Goal: Information Seeking & Learning: Learn about a topic

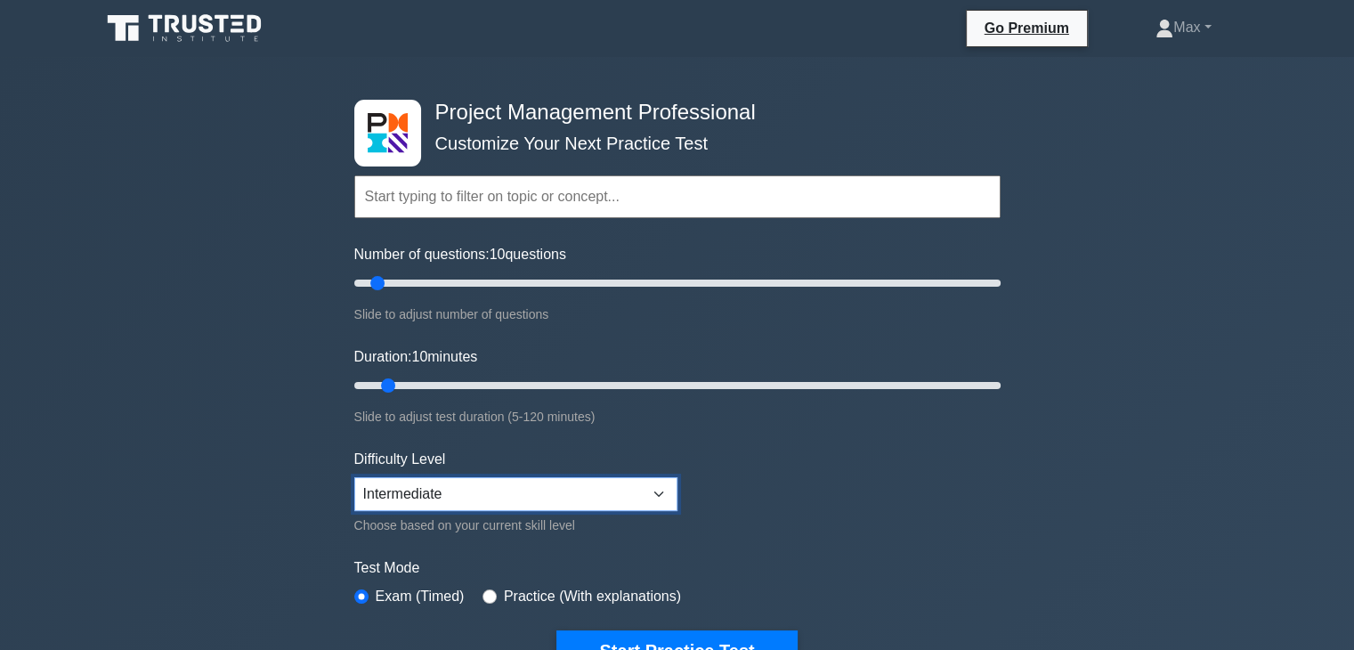
click at [608, 499] on select "Beginner Intermediate Expert" at bounding box center [515, 494] width 323 height 34
select select "expert"
click at [354, 477] on select "Beginner Intermediate Expert" at bounding box center [515, 494] width 323 height 34
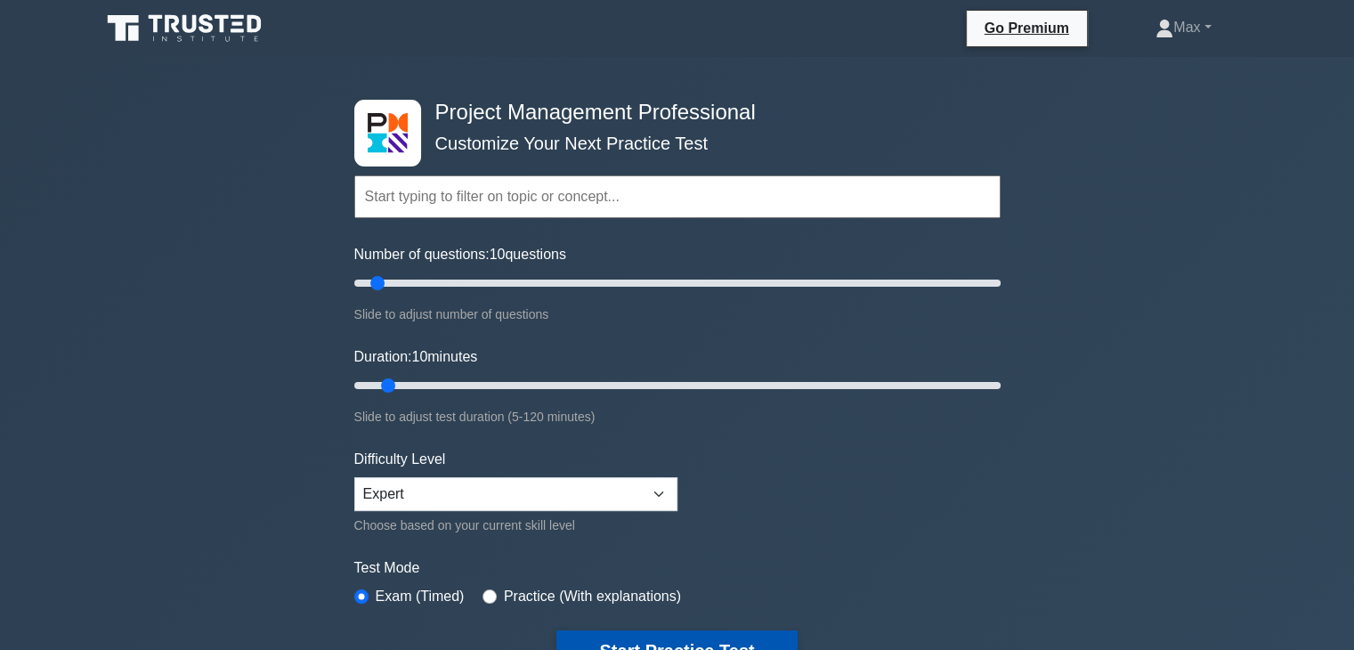
click at [590, 634] on button "Start Practice Test" at bounding box center [677, 650] width 240 height 41
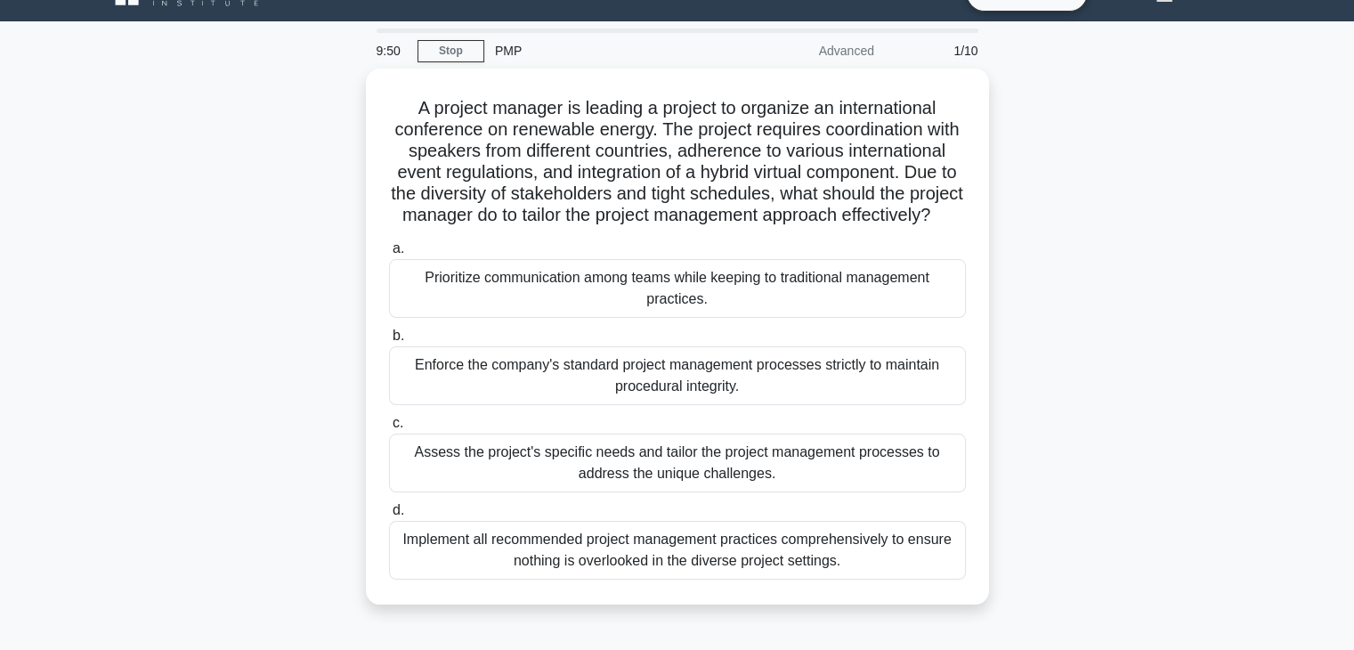
scroll to position [71, 0]
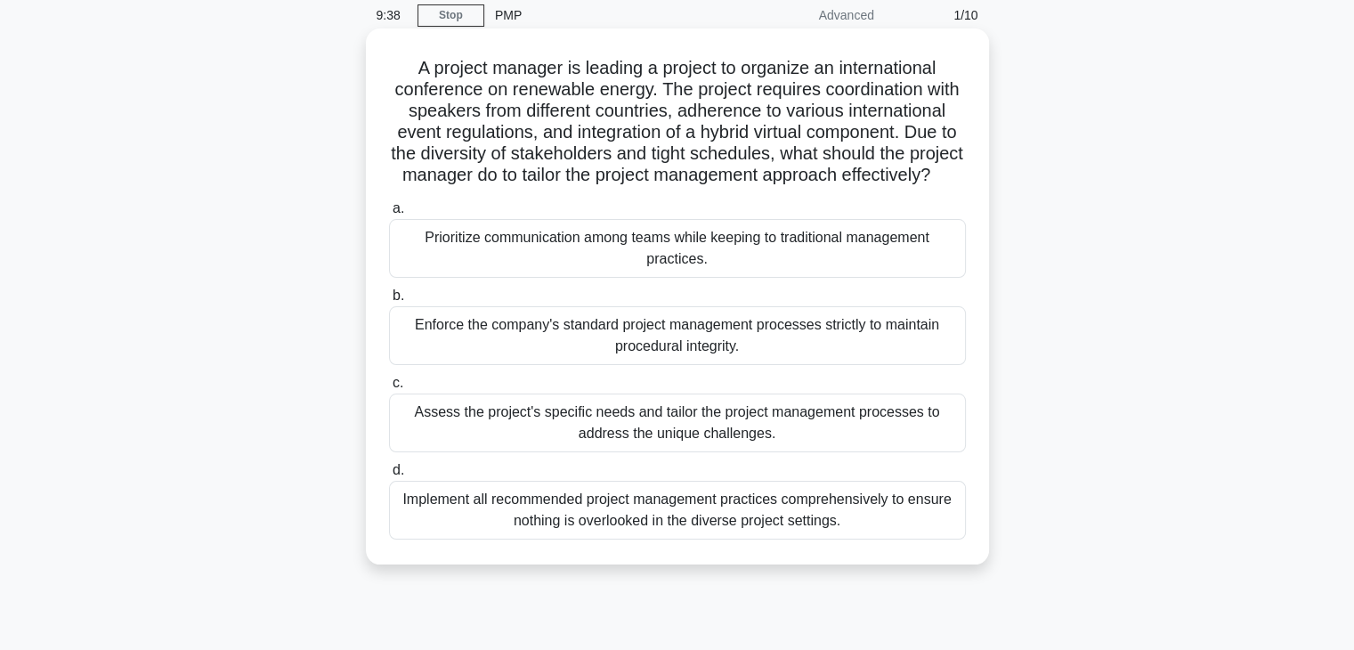
click at [682, 266] on div "Prioritize communication among teams while keeping to traditional management pr…" at bounding box center [677, 248] width 577 height 59
click at [389, 215] on input "a. Prioritize communication among teams while keeping to traditional management…" at bounding box center [389, 209] width 0 height 12
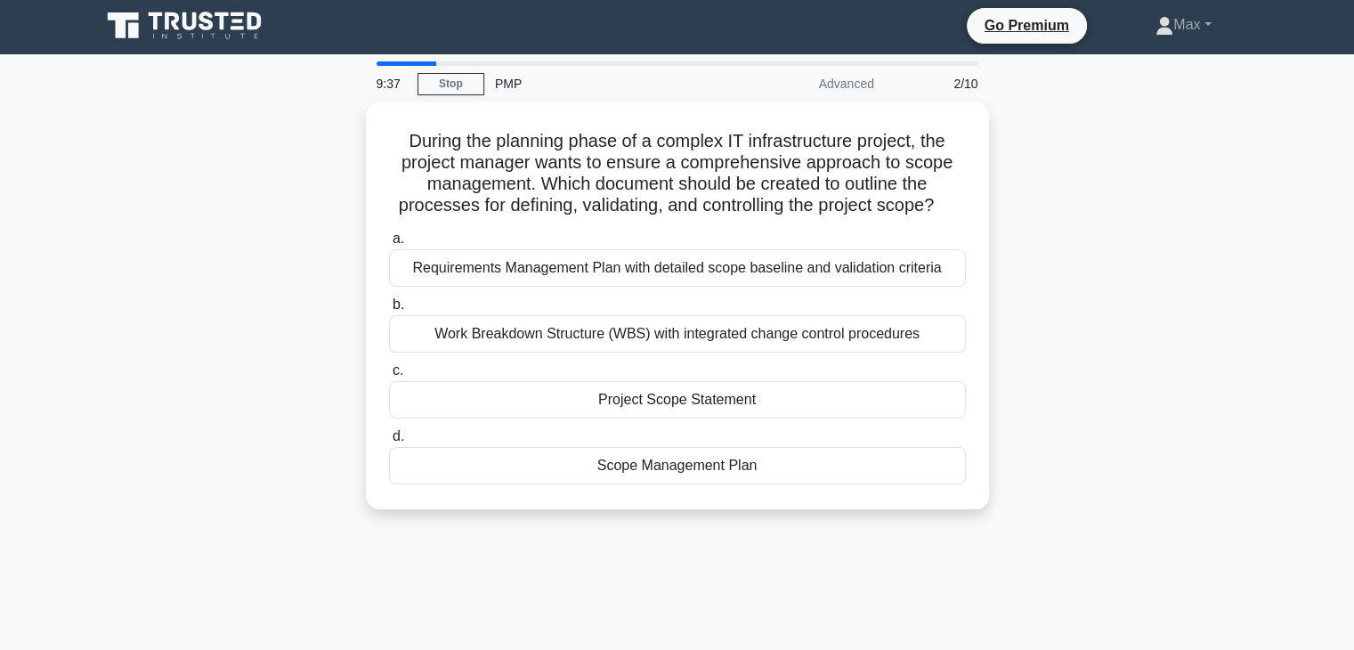
scroll to position [0, 0]
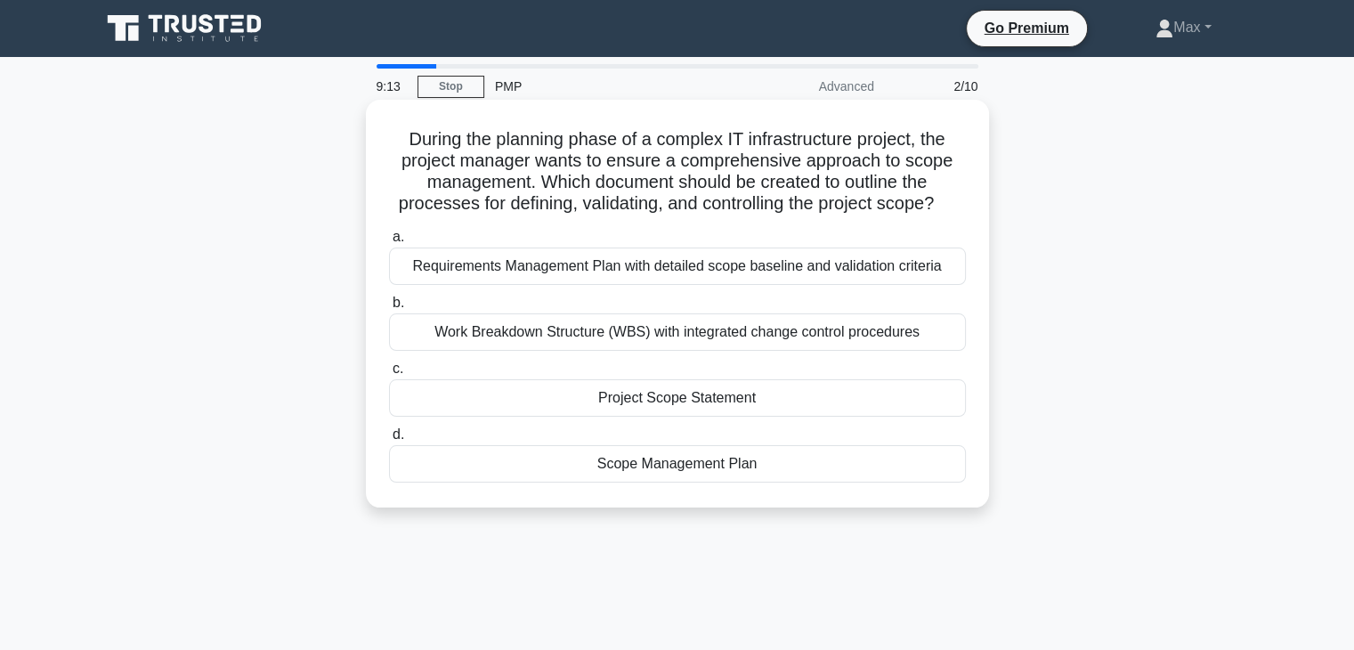
click at [687, 471] on div "Scope Management Plan" at bounding box center [677, 463] width 577 height 37
click at [389, 441] on input "d. Scope Management Plan" at bounding box center [389, 435] width 0 height 12
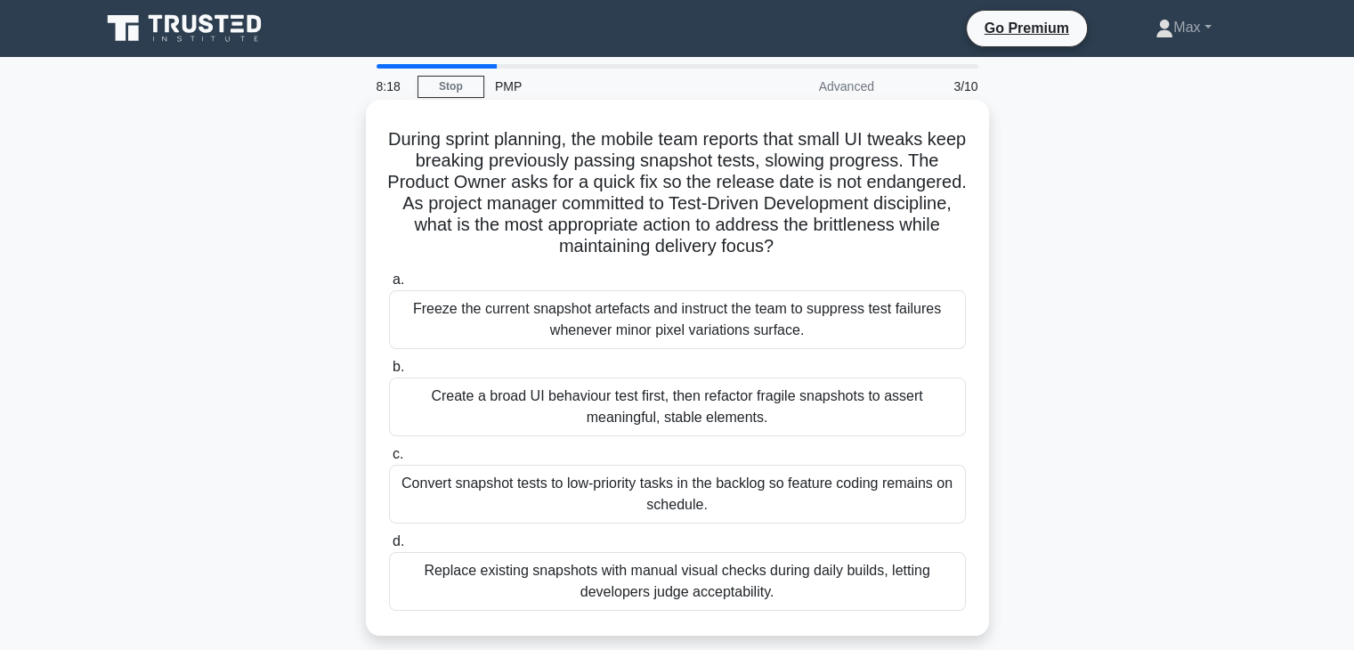
click at [676, 592] on div "Replace existing snapshots with manual visual checks during daily builds, letti…" at bounding box center [677, 581] width 577 height 59
click at [389, 548] on input "d. Replace existing snapshots with manual visual checks during daily builds, le…" at bounding box center [389, 542] width 0 height 12
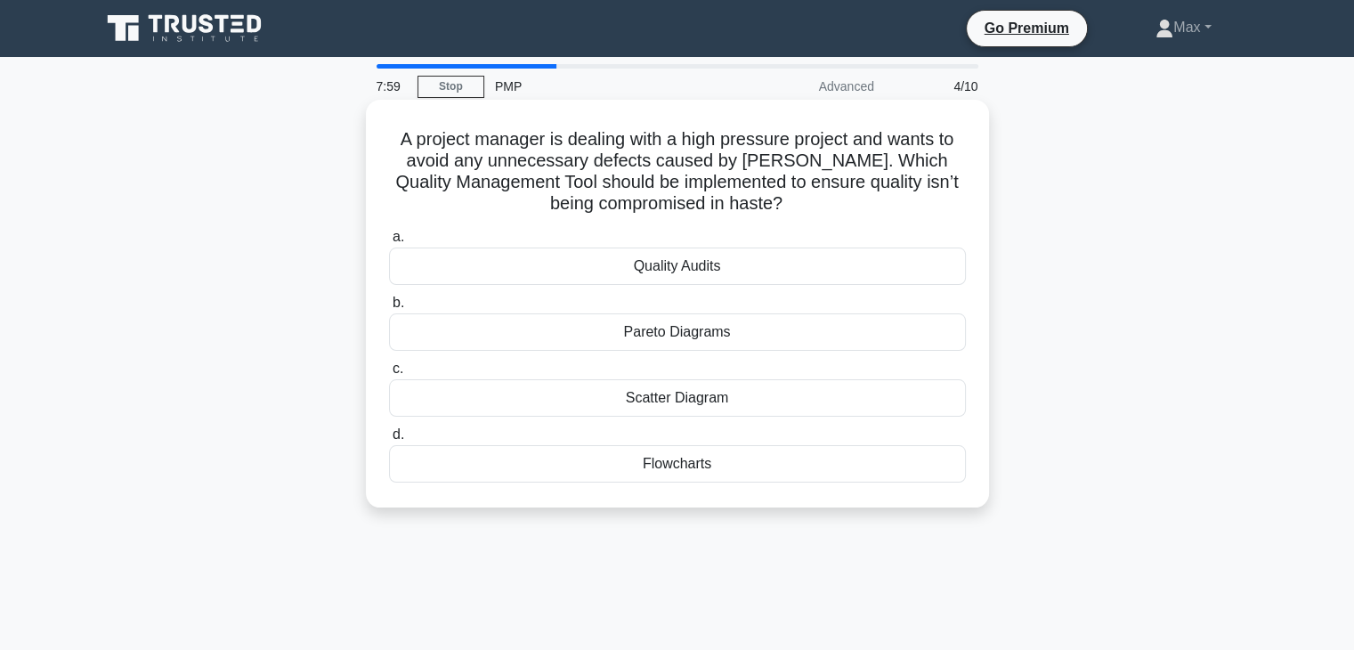
click at [671, 276] on div "Quality Audits" at bounding box center [677, 266] width 577 height 37
click at [389, 243] on input "a. Quality Audits" at bounding box center [389, 238] width 0 height 12
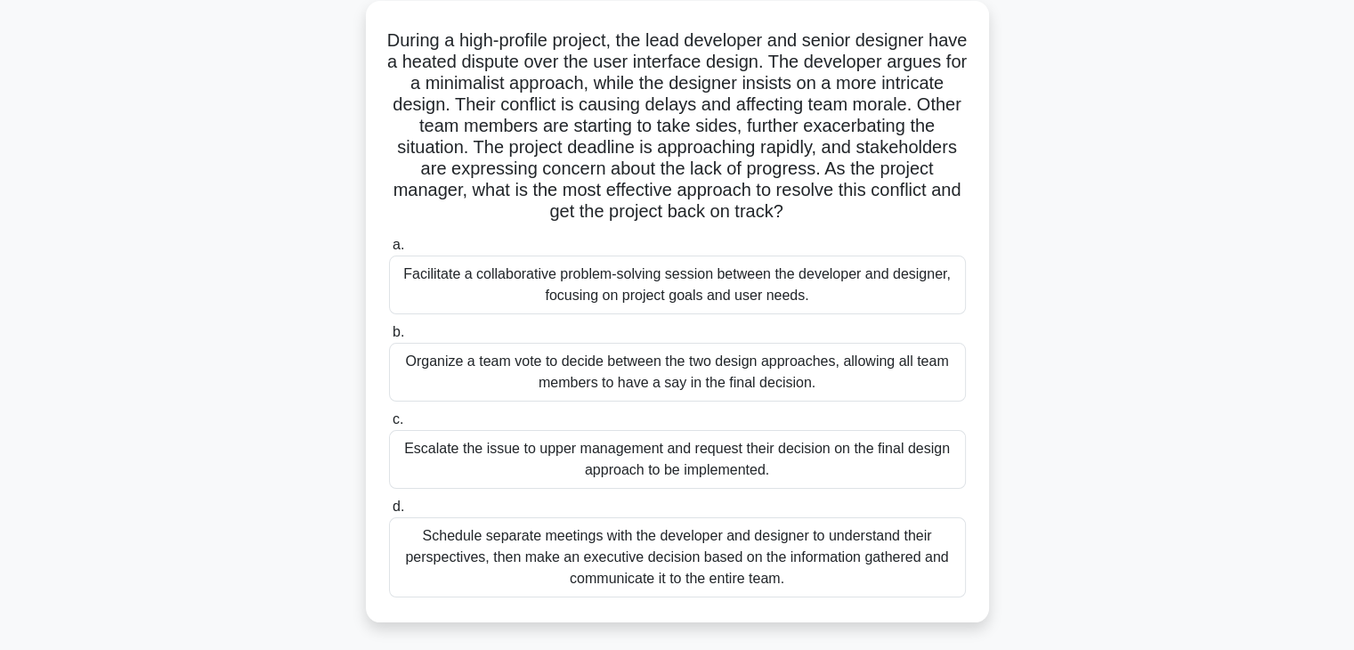
scroll to position [107, 0]
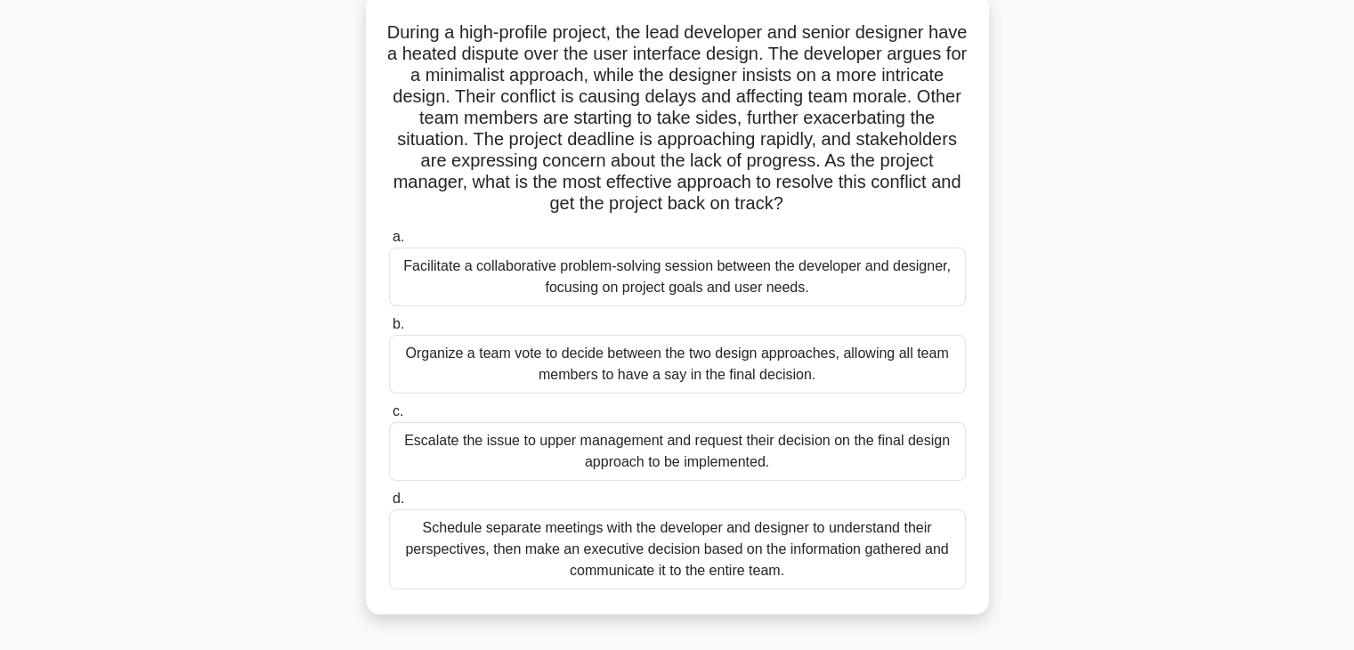
click at [698, 535] on div "Schedule separate meetings with the developer and designer to understand their …" at bounding box center [677, 549] width 577 height 80
click at [389, 505] on input "d. Schedule separate meetings with the developer and designer to understand the…" at bounding box center [389, 499] width 0 height 12
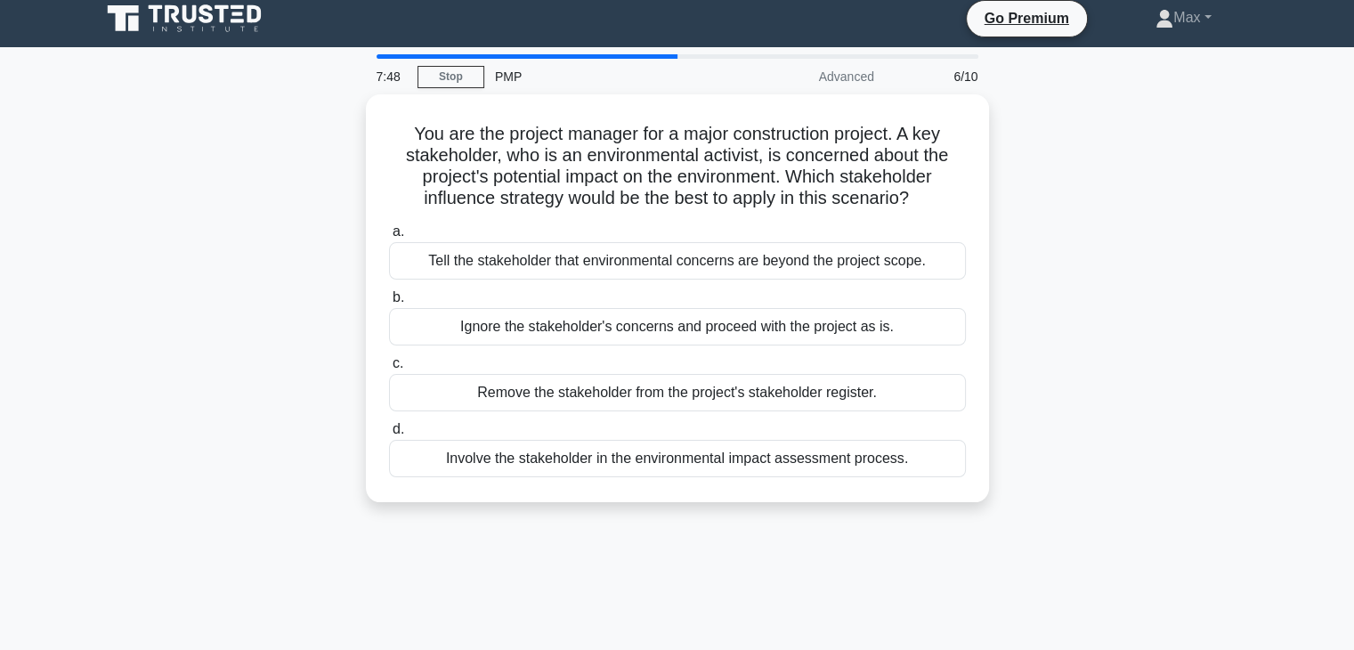
scroll to position [0, 0]
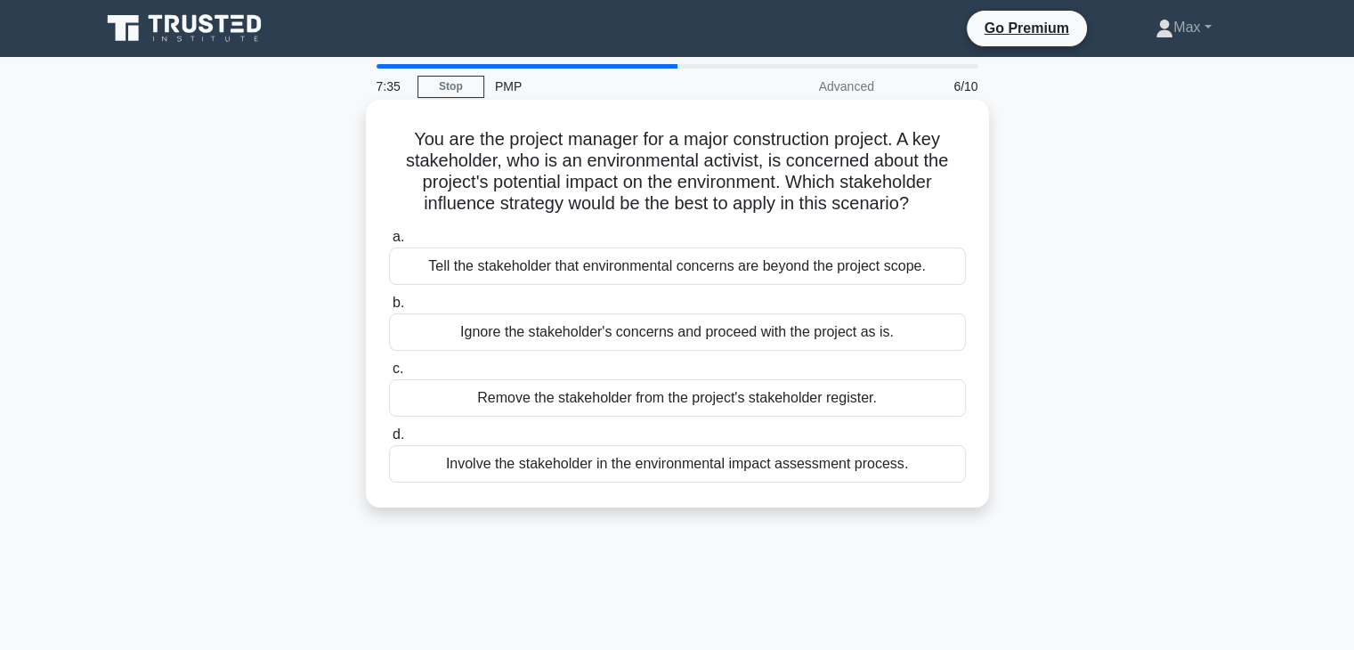
click at [747, 468] on div "Involve the stakeholder in the environmental impact assessment process." at bounding box center [677, 463] width 577 height 37
click at [389, 441] on input "d. Involve the stakeholder in the environmental impact assessment process." at bounding box center [389, 435] width 0 height 12
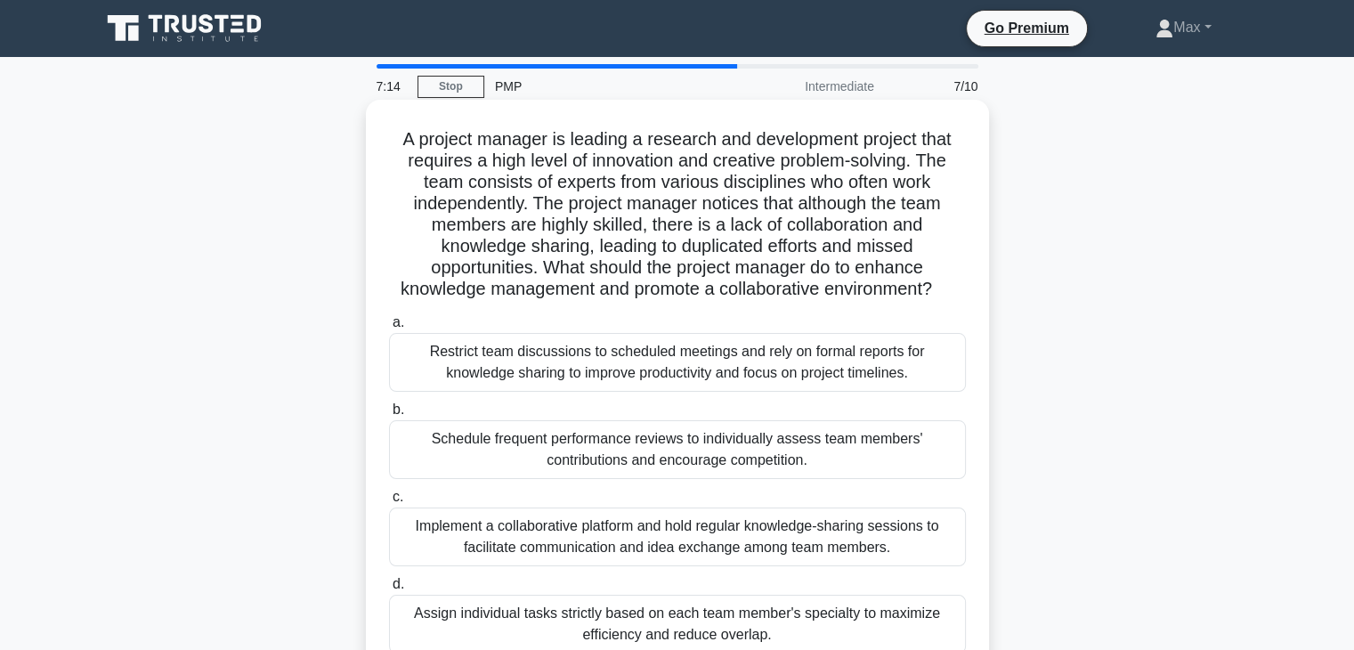
click at [734, 529] on div "Implement a collaborative platform and hold regular knowledge-sharing sessions …" at bounding box center [677, 537] width 577 height 59
click at [389, 503] on input "c. Implement a collaborative platform and hold regular knowledge-sharing sessio…" at bounding box center [389, 498] width 0 height 12
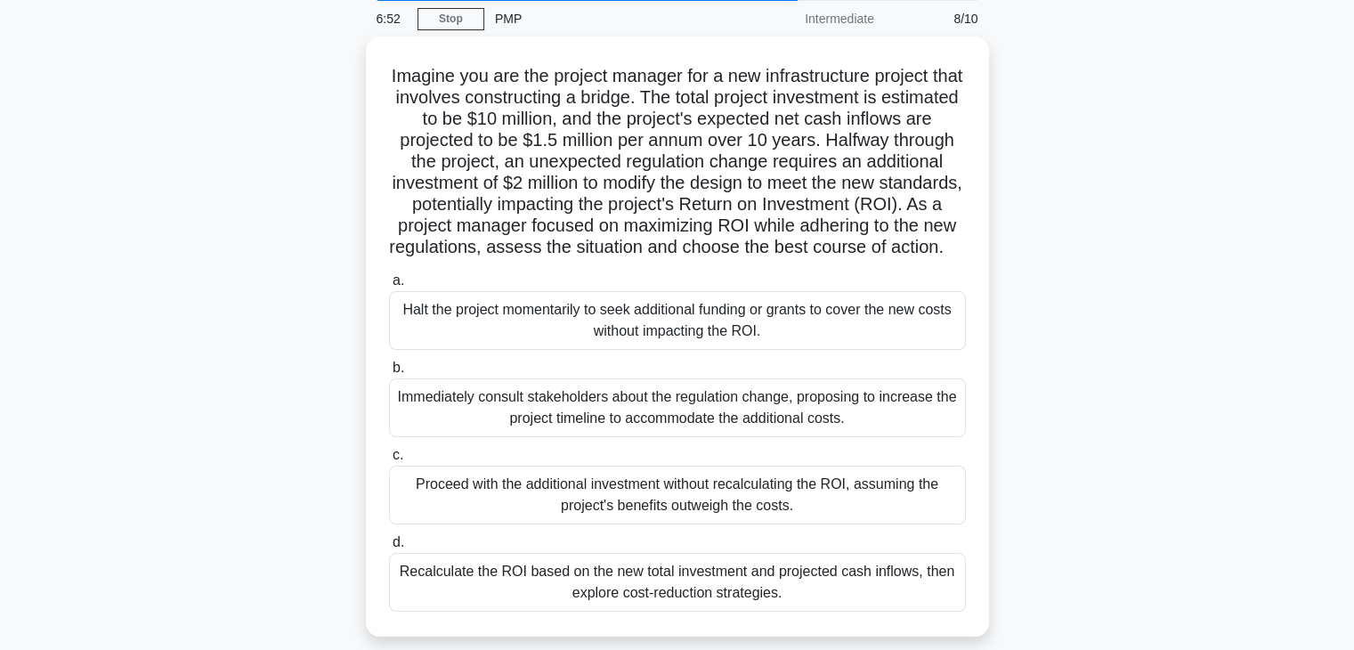
scroll to position [71, 0]
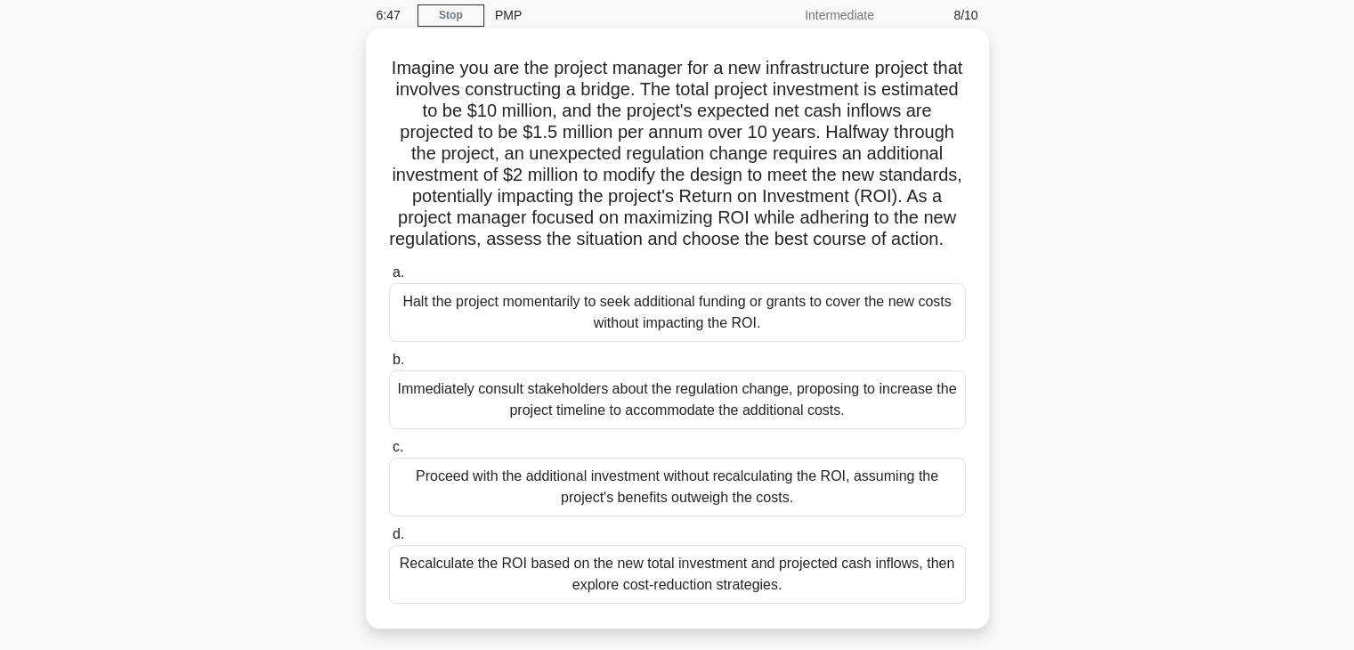
click at [713, 589] on div "Recalculate the ROI based on the new total investment and projected cash inflow…" at bounding box center [677, 574] width 577 height 59
click at [389, 541] on input "d. Recalculate the ROI based on the new total investment and projected cash inf…" at bounding box center [389, 535] width 0 height 12
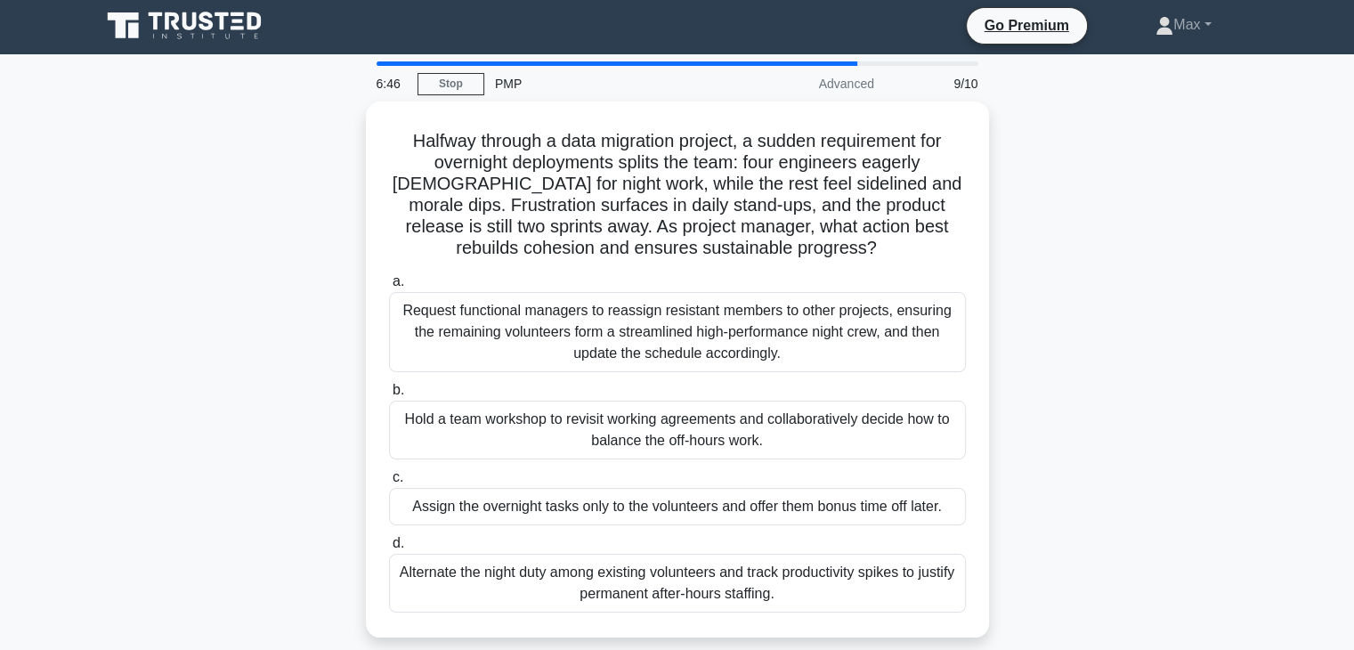
scroll to position [0, 0]
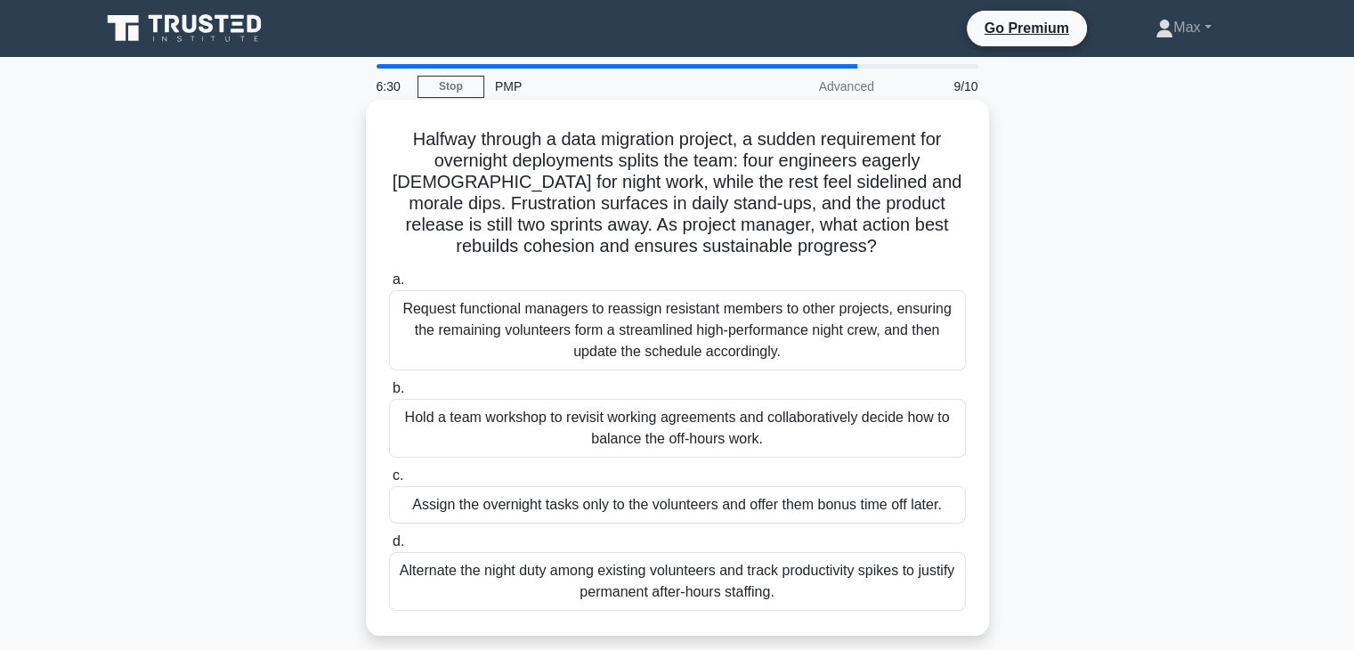
click at [695, 427] on div "Hold a team workshop to revisit working agreements and collaboratively decide h…" at bounding box center [677, 428] width 577 height 59
click at [389, 394] on input "b. Hold a team workshop to revisit working agreements and collaboratively decid…" at bounding box center [389, 389] width 0 height 12
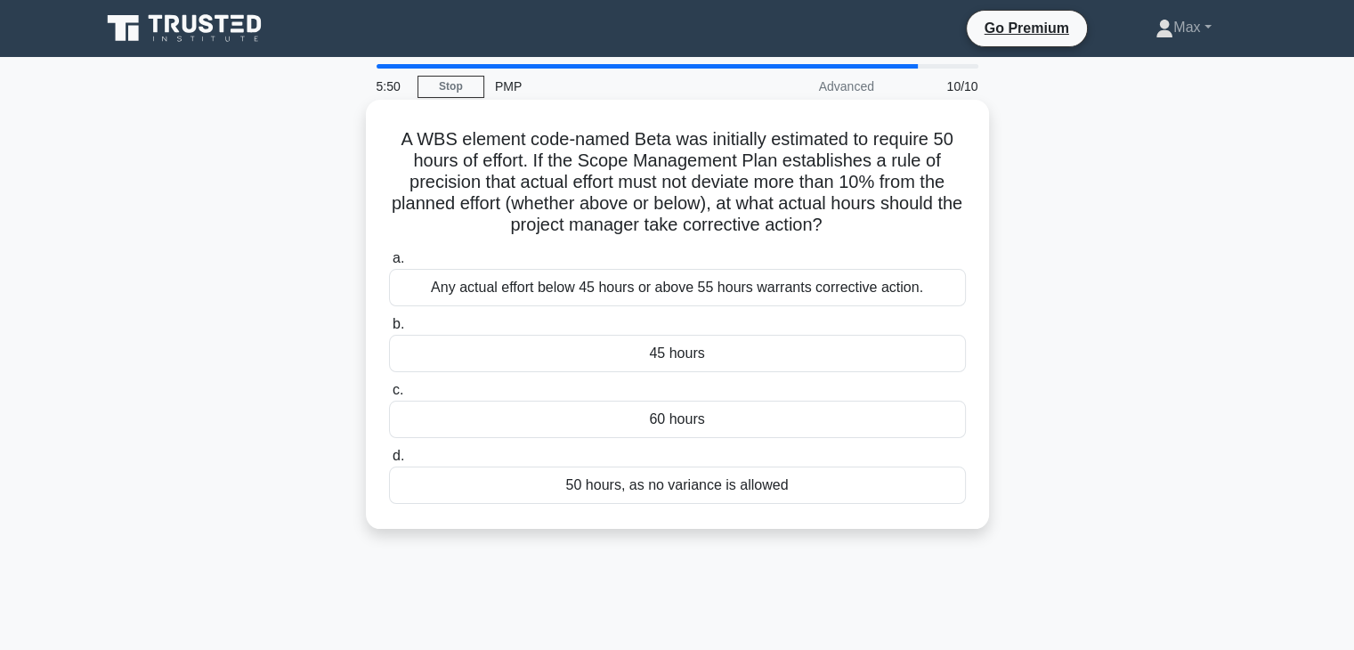
click at [734, 291] on div "Any actual effort below 45 hours or above 55 hours warrants corrective action." at bounding box center [677, 287] width 577 height 37
click at [389, 264] on input "a. Any actual effort below 45 hours or above 55 hours warrants corrective actio…" at bounding box center [389, 259] width 0 height 12
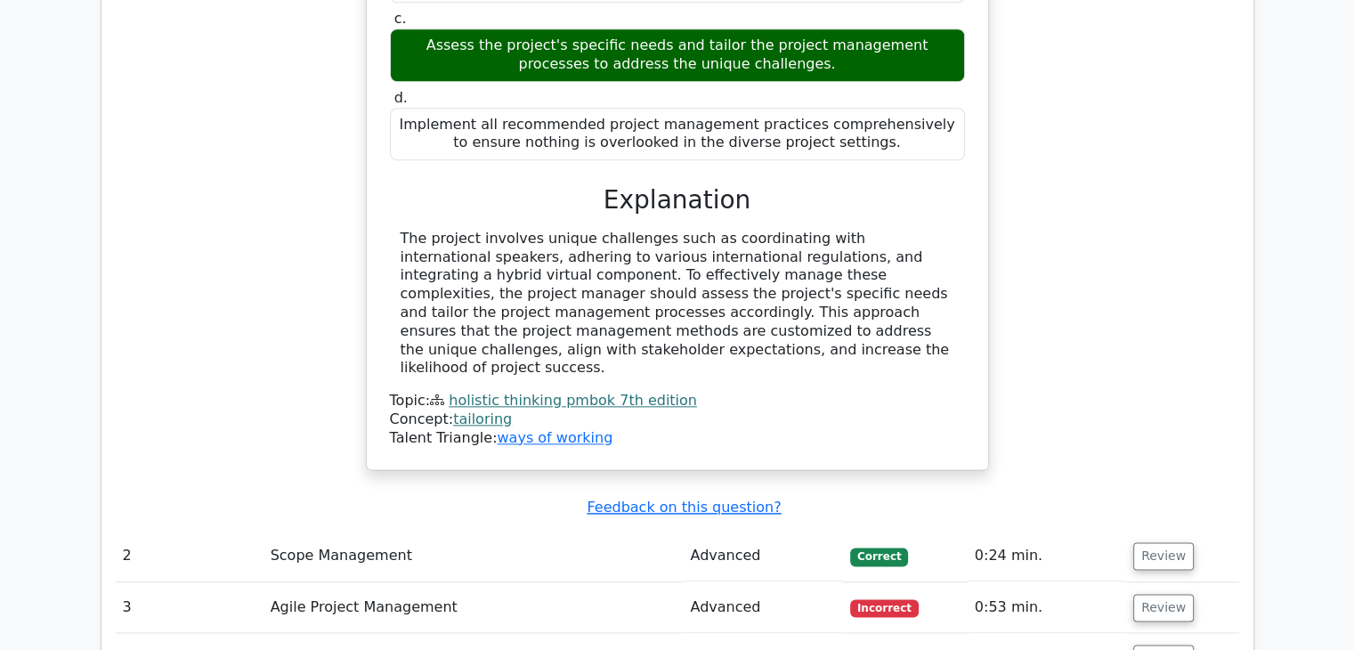
scroll to position [2278, 0]
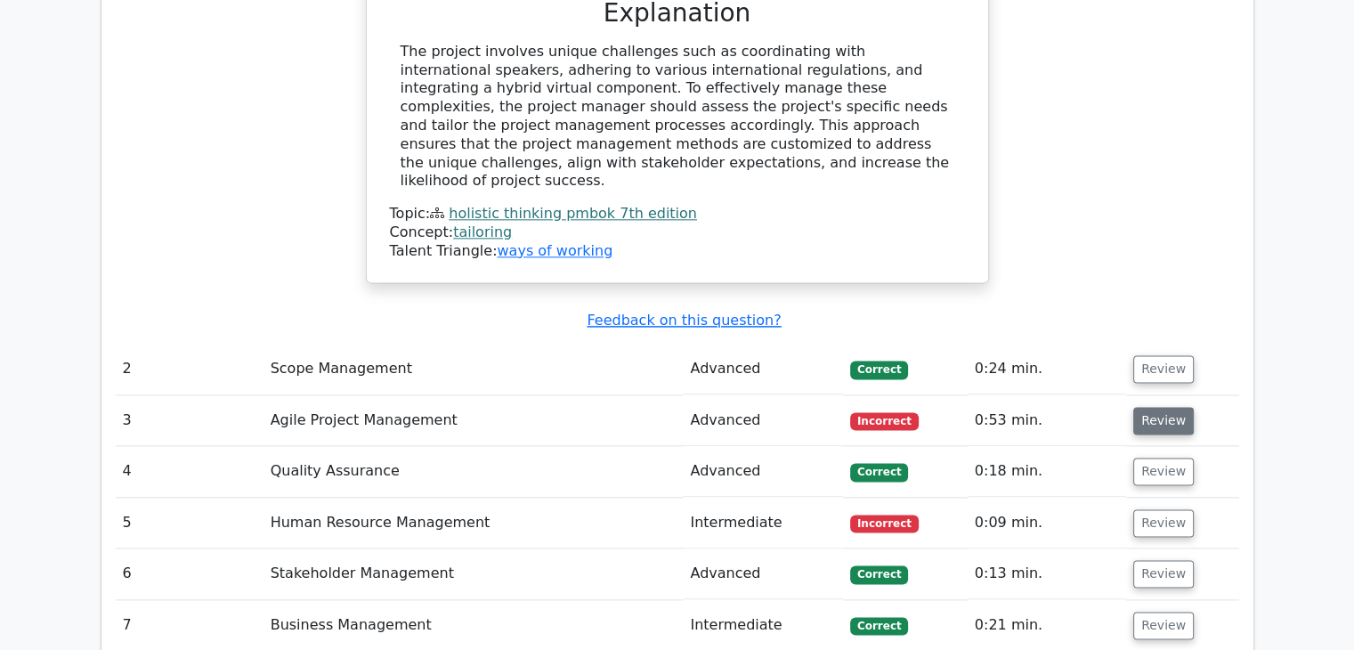
click at [1147, 407] on button "Review" at bounding box center [1164, 421] width 61 height 28
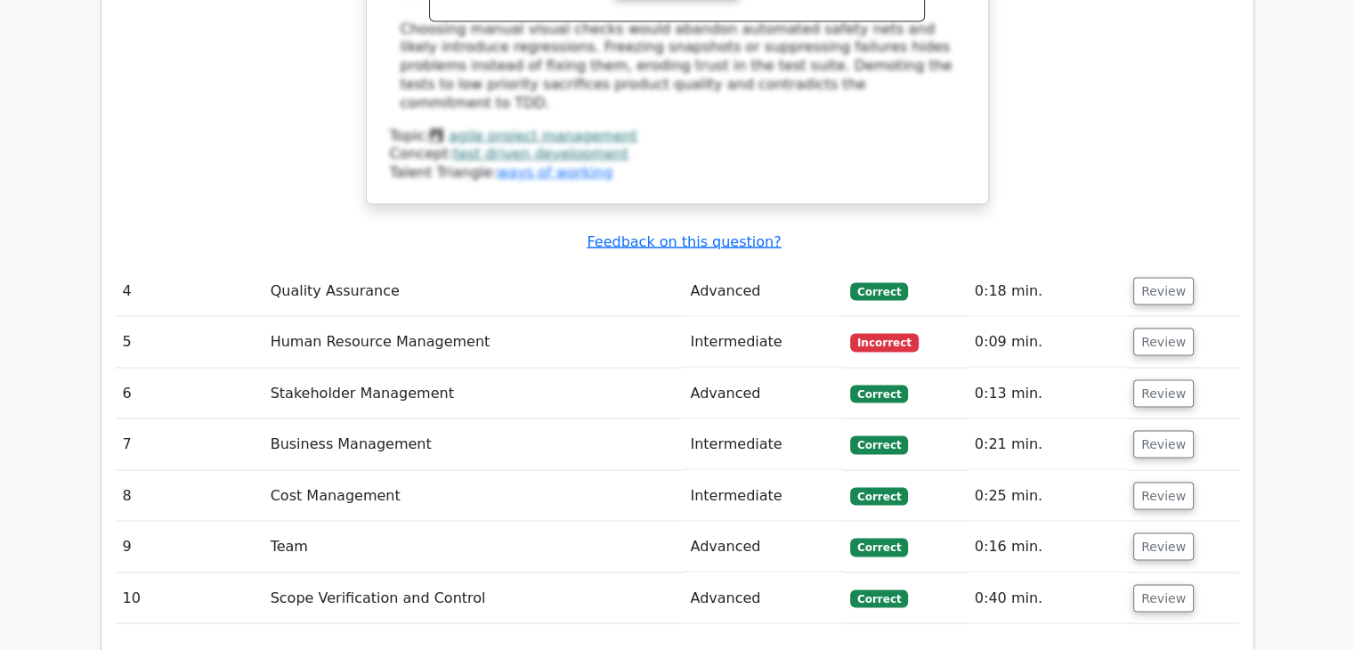
scroll to position [3489, 0]
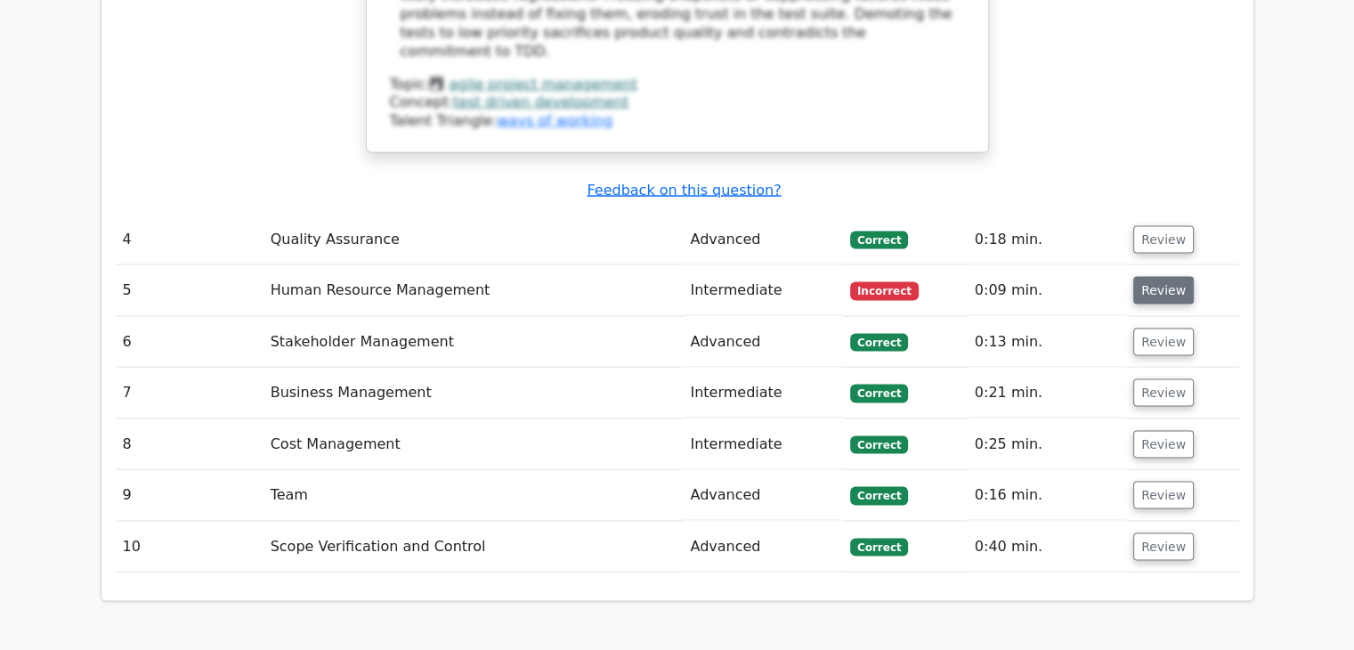
click at [1150, 277] on button "Review" at bounding box center [1164, 291] width 61 height 28
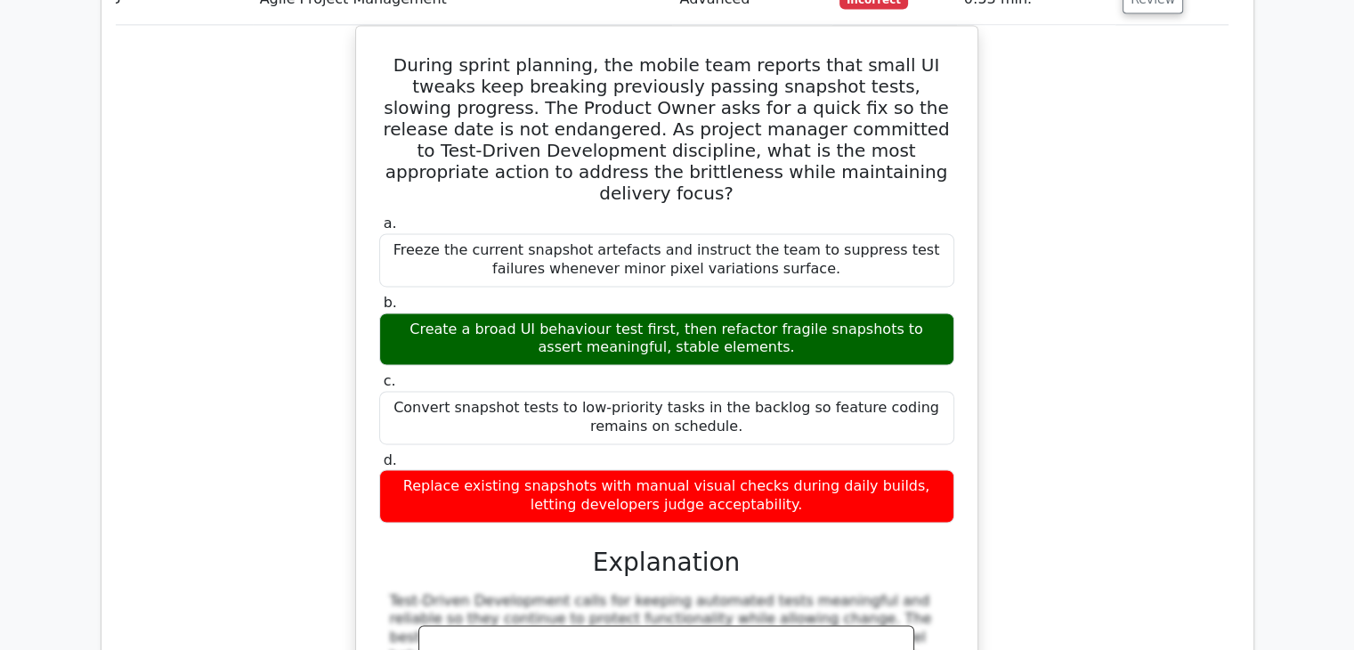
scroll to position [2705, 0]
